Goal: Task Accomplishment & Management: Manage account settings

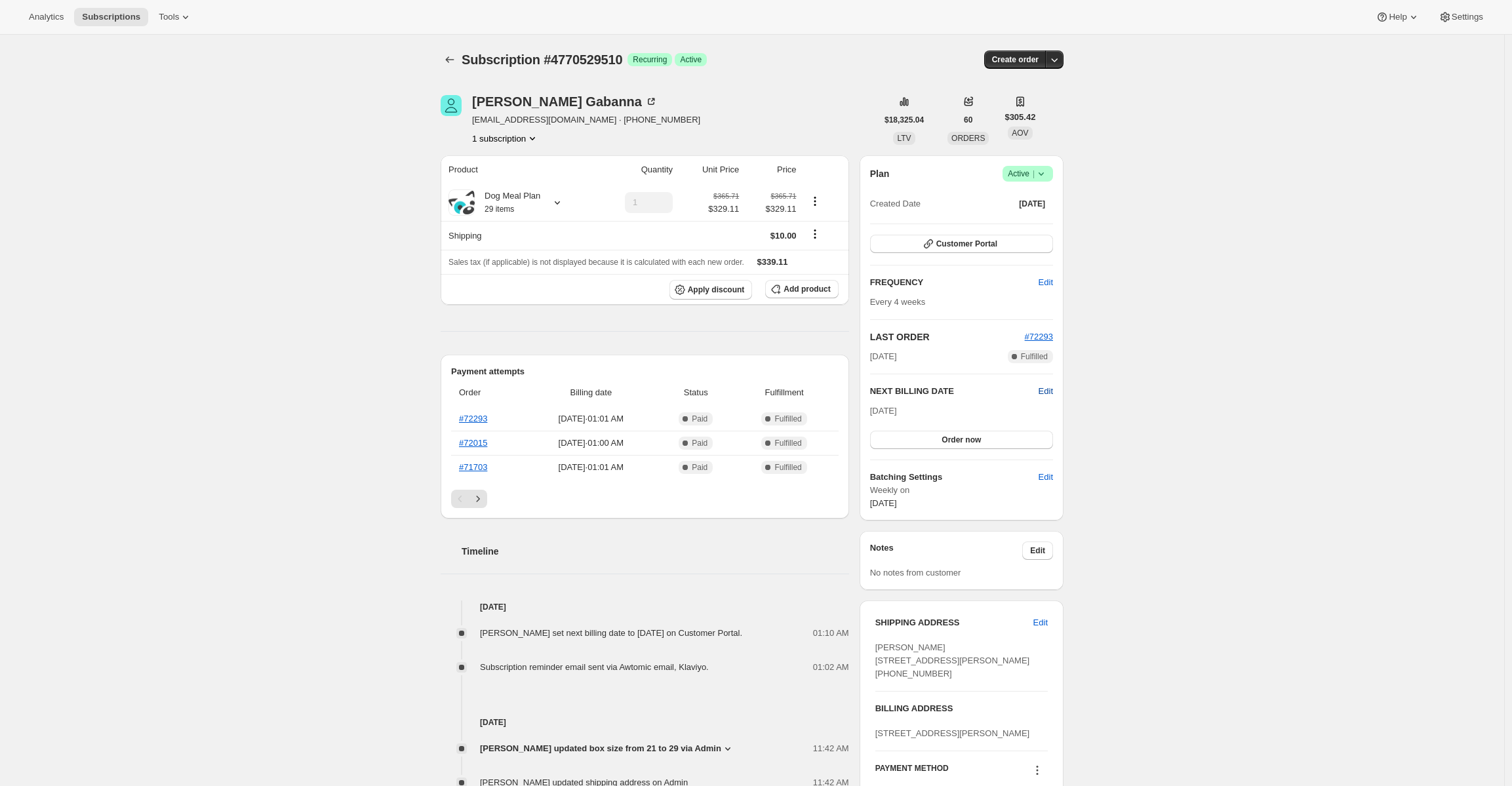
click at [1044, 388] on span "Edit" at bounding box center [1046, 391] width 14 height 13
click at [961, 421] on input "[DATE]" at bounding box center [961, 415] width 183 height 22
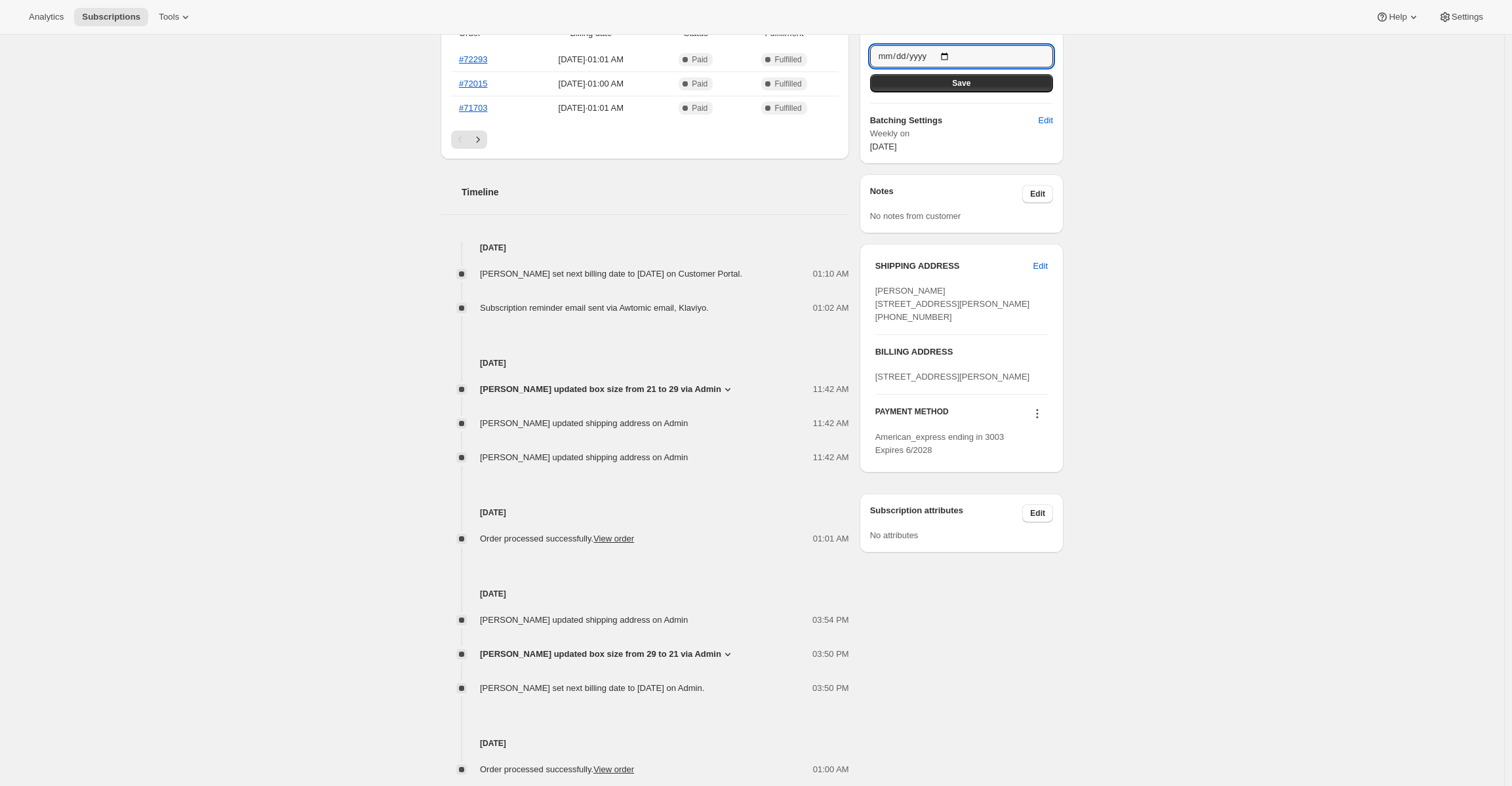
scroll to position [260, 0]
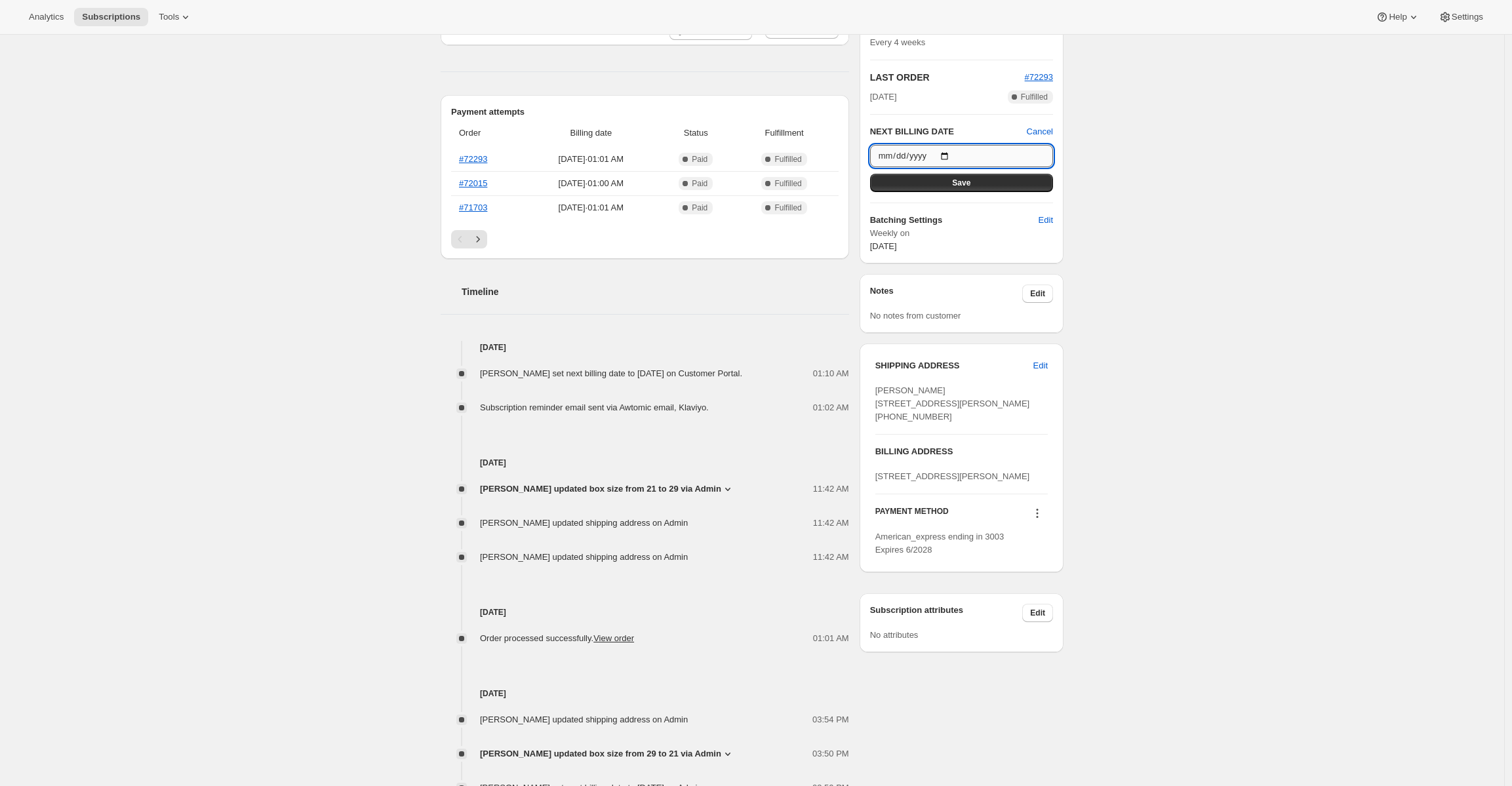
click at [927, 157] on input "[DATE]" at bounding box center [961, 155] width 183 height 22
type input "[DATE]"
click at [1108, 162] on div "Subscription #4770529510. This page is ready Subscription #4770529510 Success R…" at bounding box center [752, 365] width 1505 height 1181
click at [956, 182] on span "Save" at bounding box center [961, 183] width 19 height 11
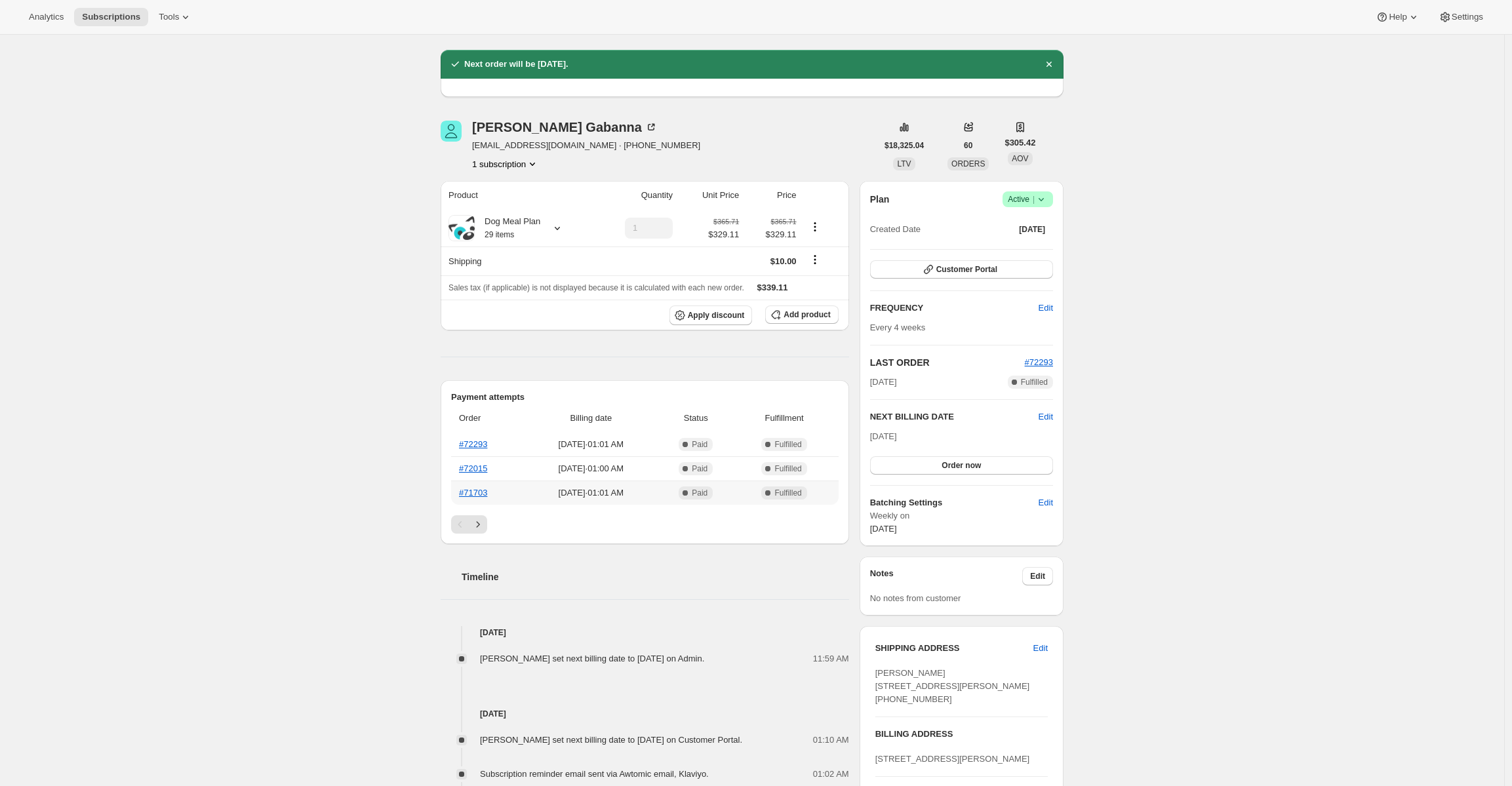
scroll to position [0, 0]
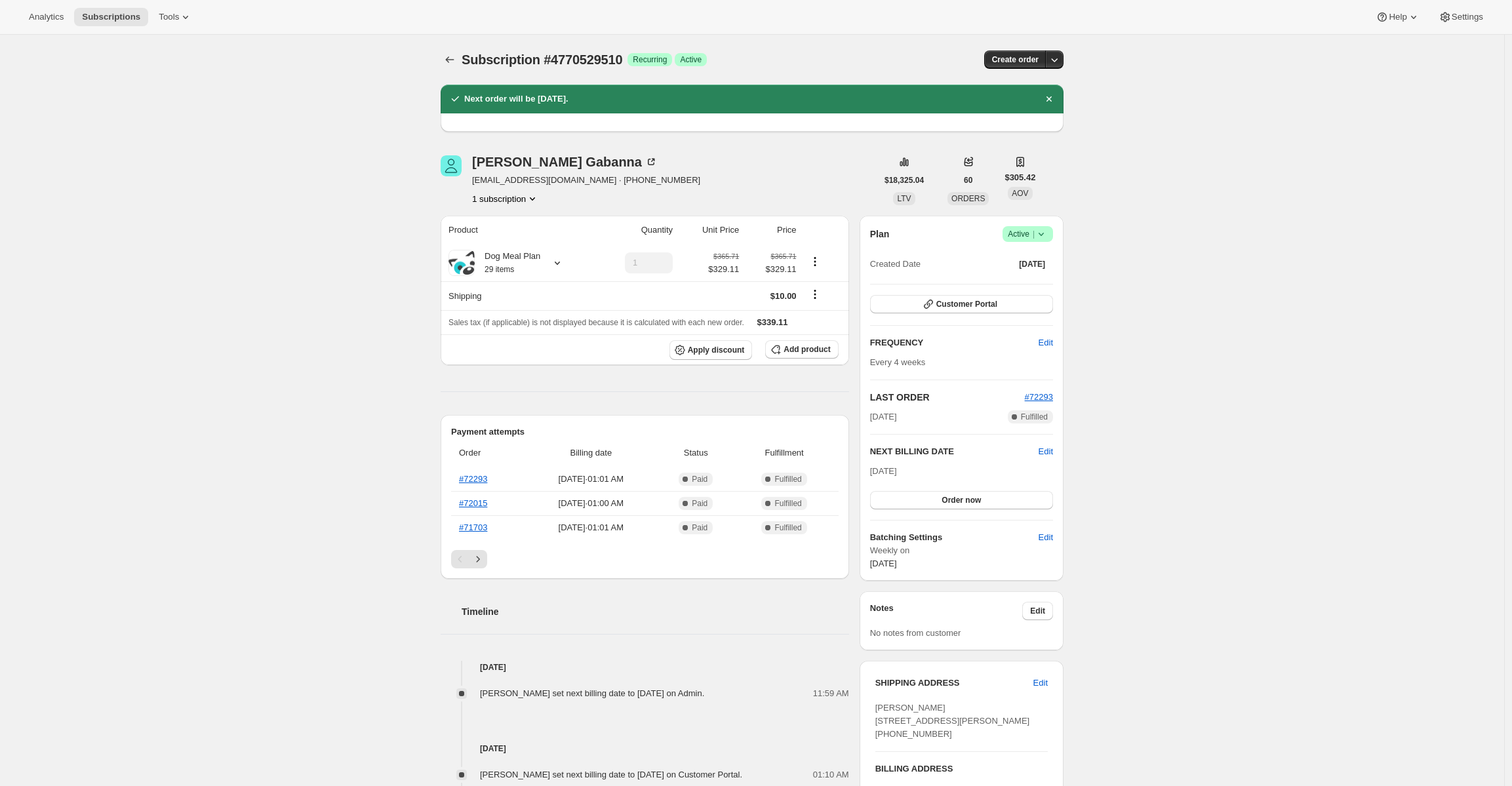
click at [1037, 454] on h2 "NEXT BILLING DATE" at bounding box center [954, 451] width 169 height 13
click at [1045, 454] on span "Edit" at bounding box center [1046, 451] width 14 height 13
click at [946, 473] on input "[DATE]" at bounding box center [961, 475] width 183 height 22
click at [1127, 551] on div "Subscription #4770529510. This page is ready Subscription #4770529510 Success R…" at bounding box center [752, 654] width 1505 height 1241
click at [945, 502] on button "Save" at bounding box center [961, 503] width 183 height 19
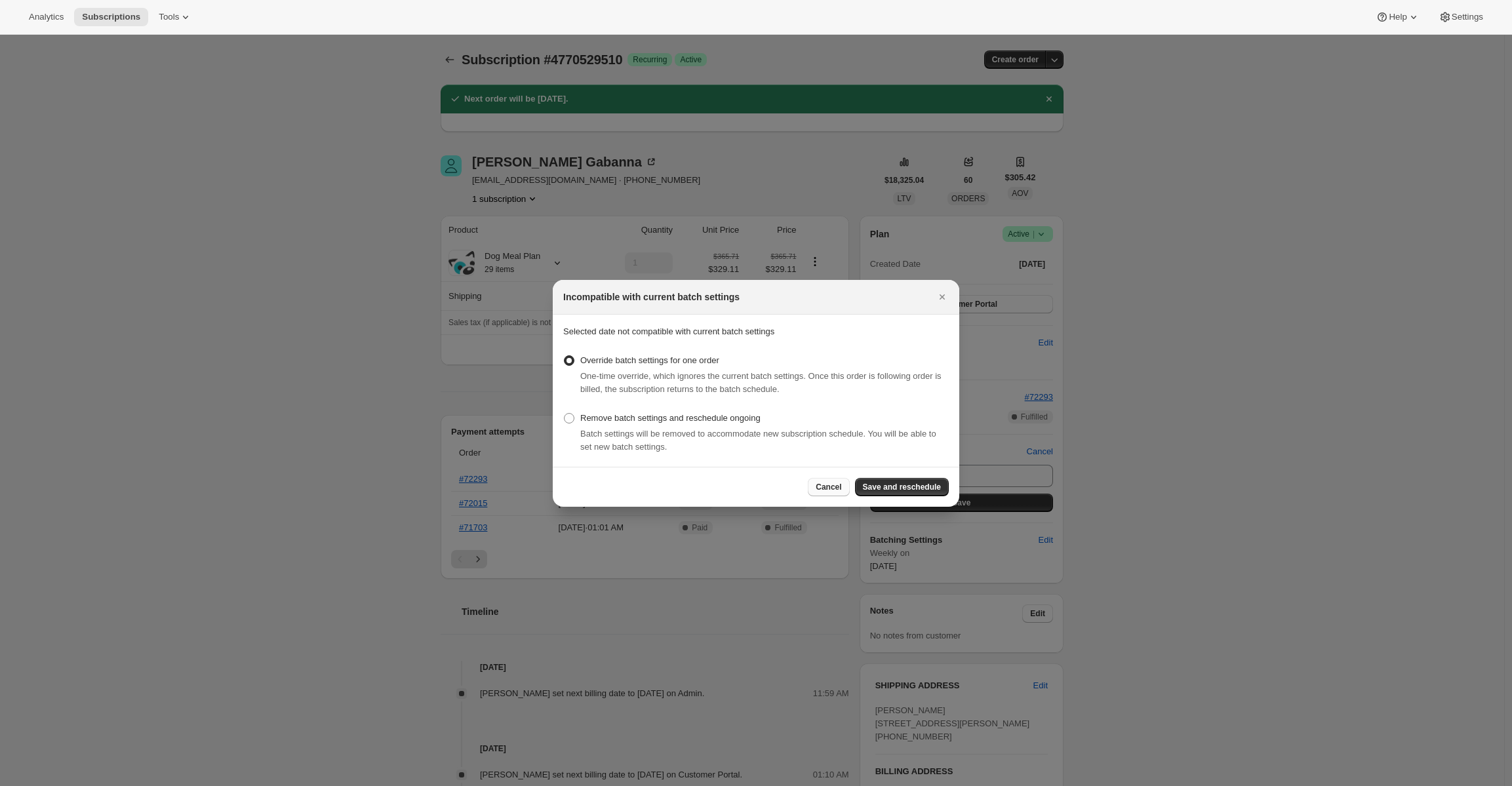
click at [820, 487] on span "Cancel" at bounding box center [828, 487] width 26 height 11
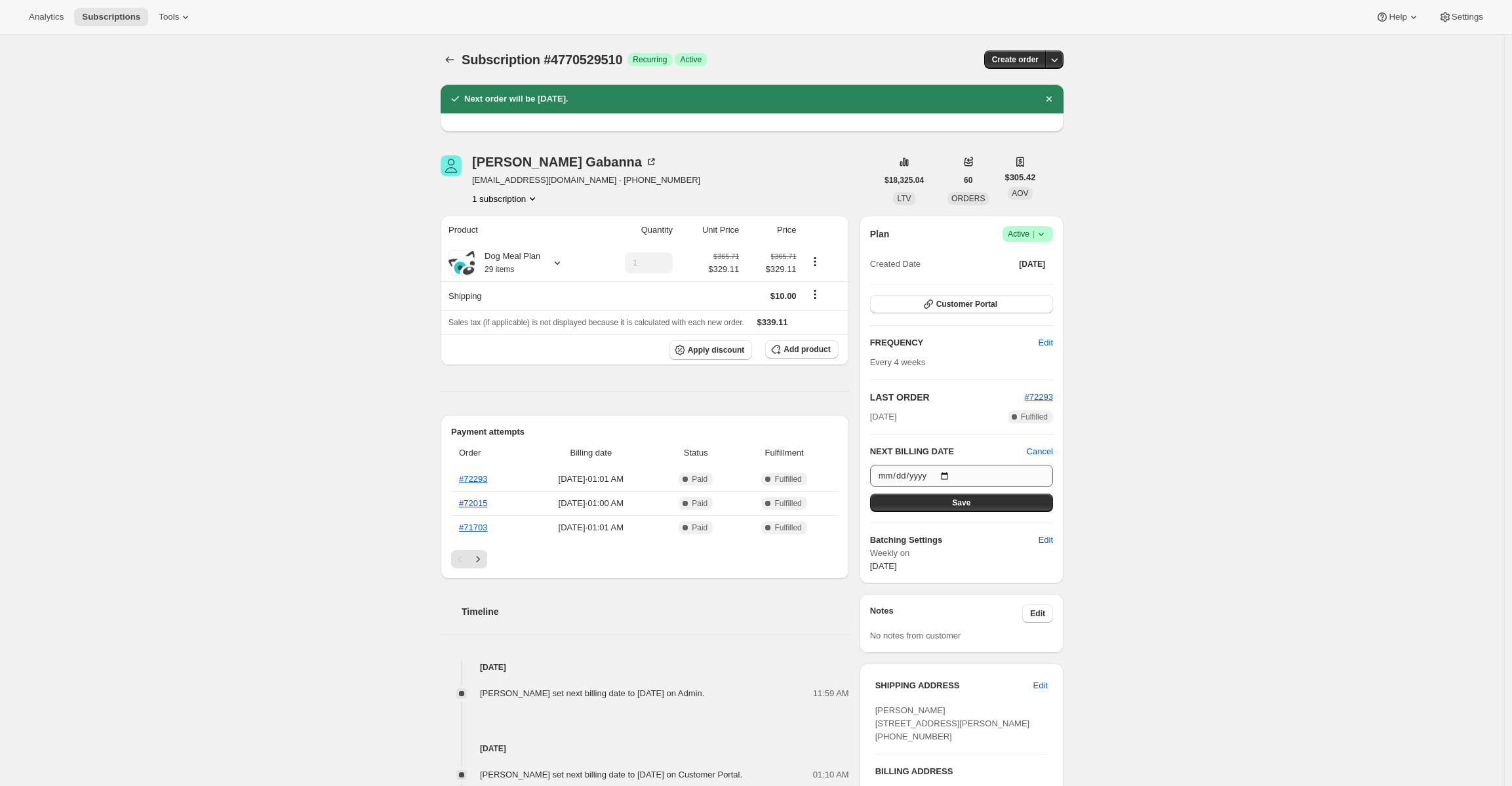
click at [944, 464] on div "NEXT BILLING DATE Cancel [DATE] Save" at bounding box center [961, 479] width 183 height 67
click at [946, 471] on input "[DATE]" at bounding box center [961, 475] width 183 height 22
type input "[DATE]"
click at [1048, 508] on button "Save" at bounding box center [961, 503] width 183 height 19
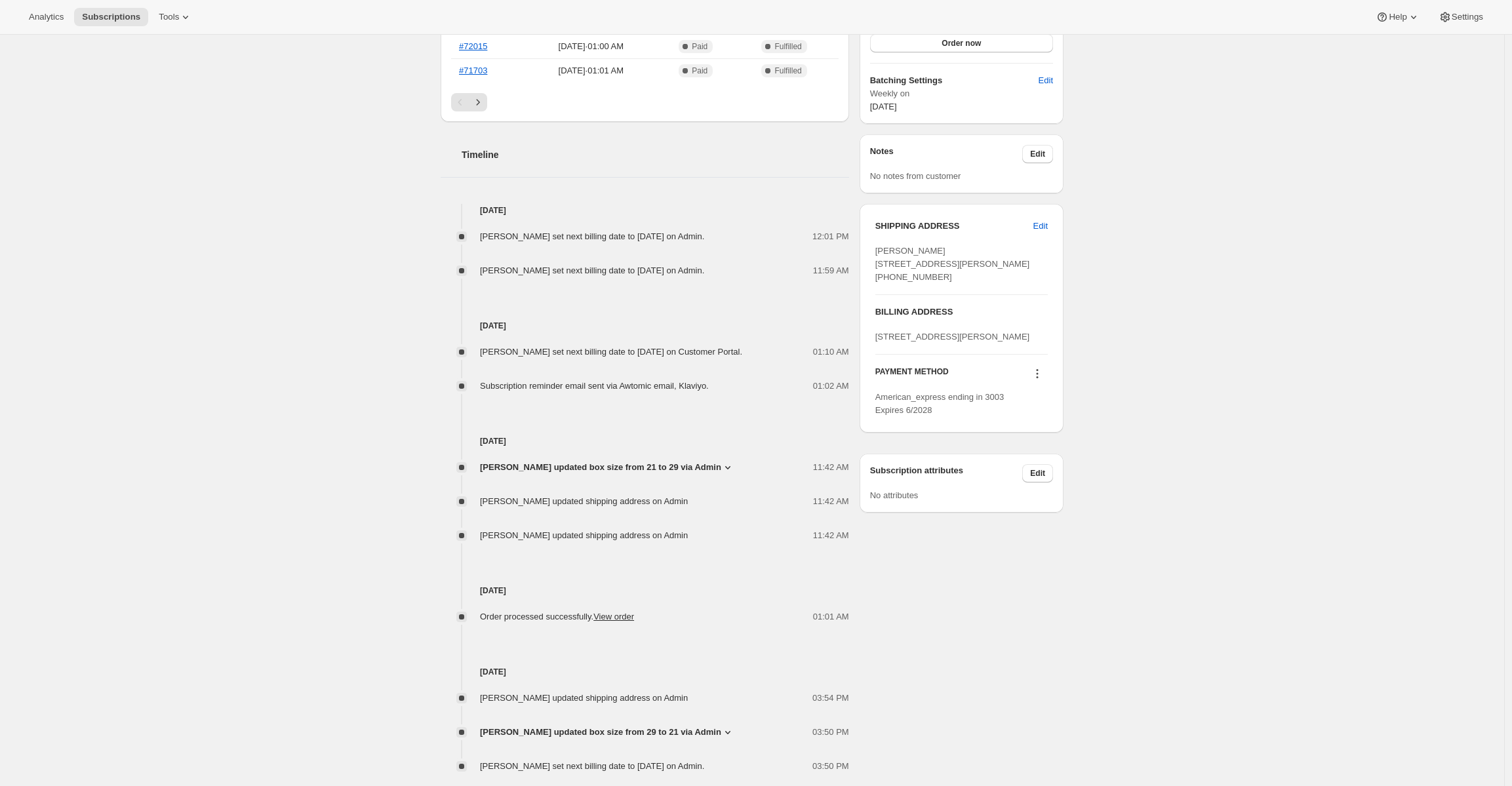
scroll to position [598, 0]
